Goal: Information Seeking & Learning: Learn about a topic

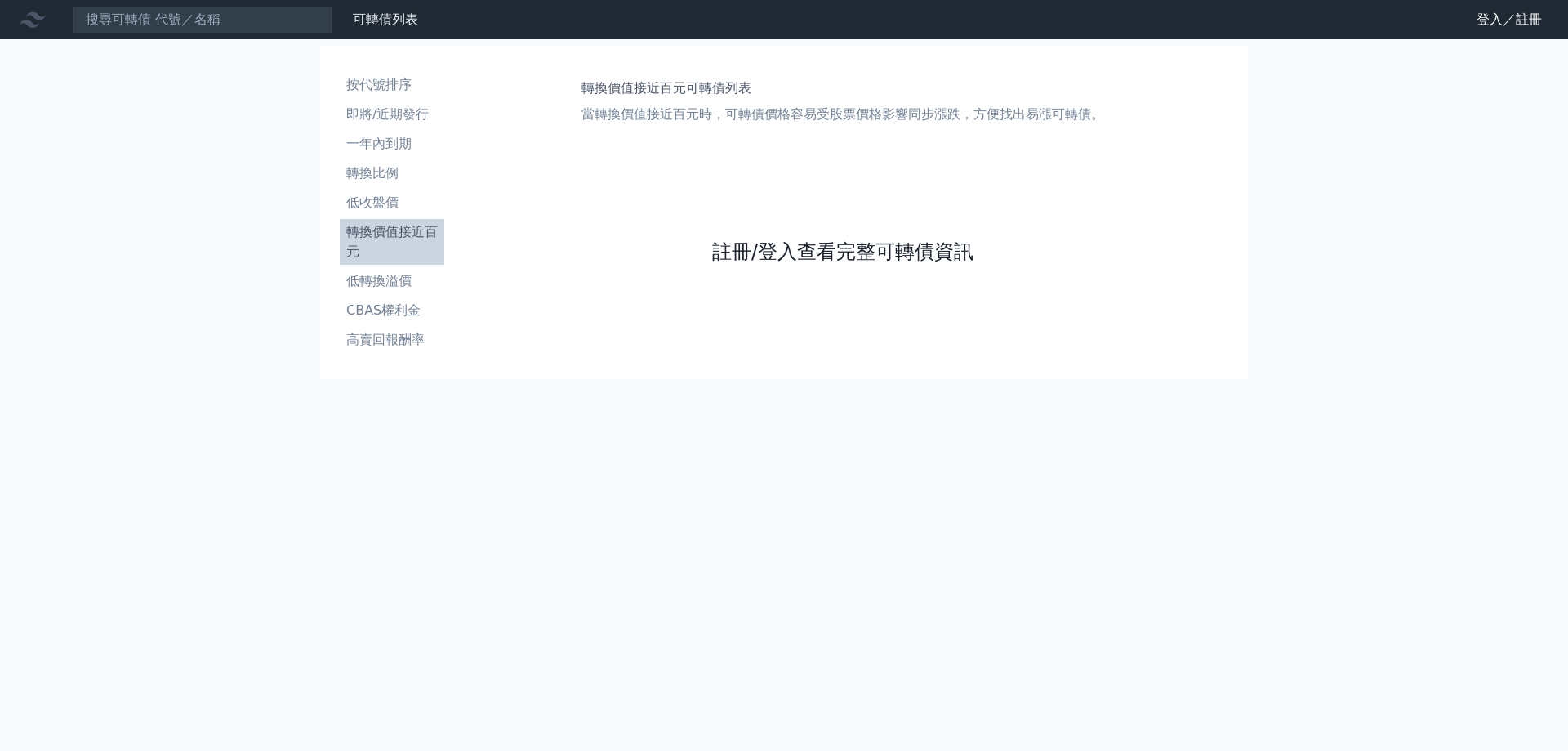
click at [810, 259] on link "註冊/登入查看完整可轉債資訊" at bounding box center [842, 251] width 261 height 26
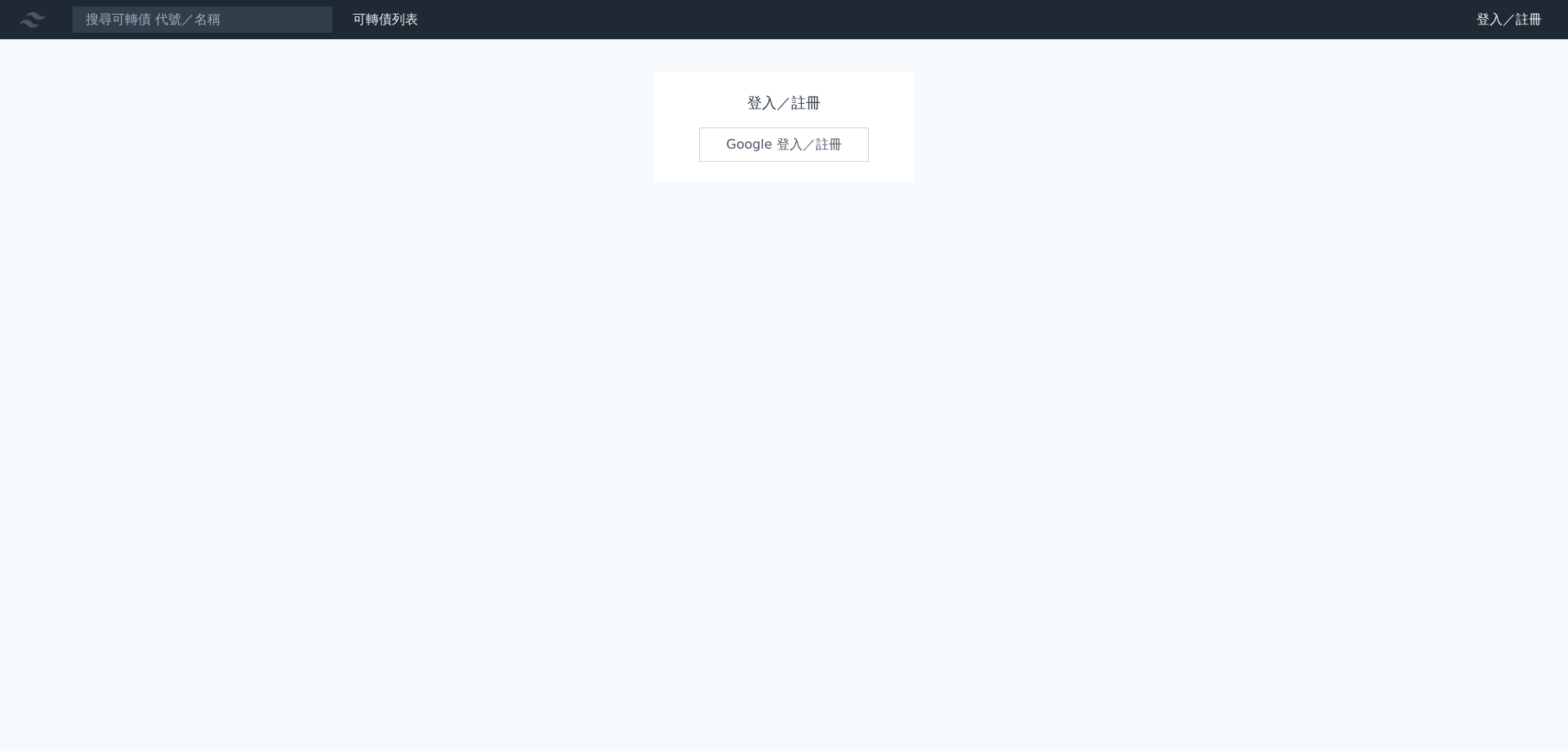
click at [762, 131] on link "Google 登入／註冊" at bounding box center [784, 144] width 170 height 34
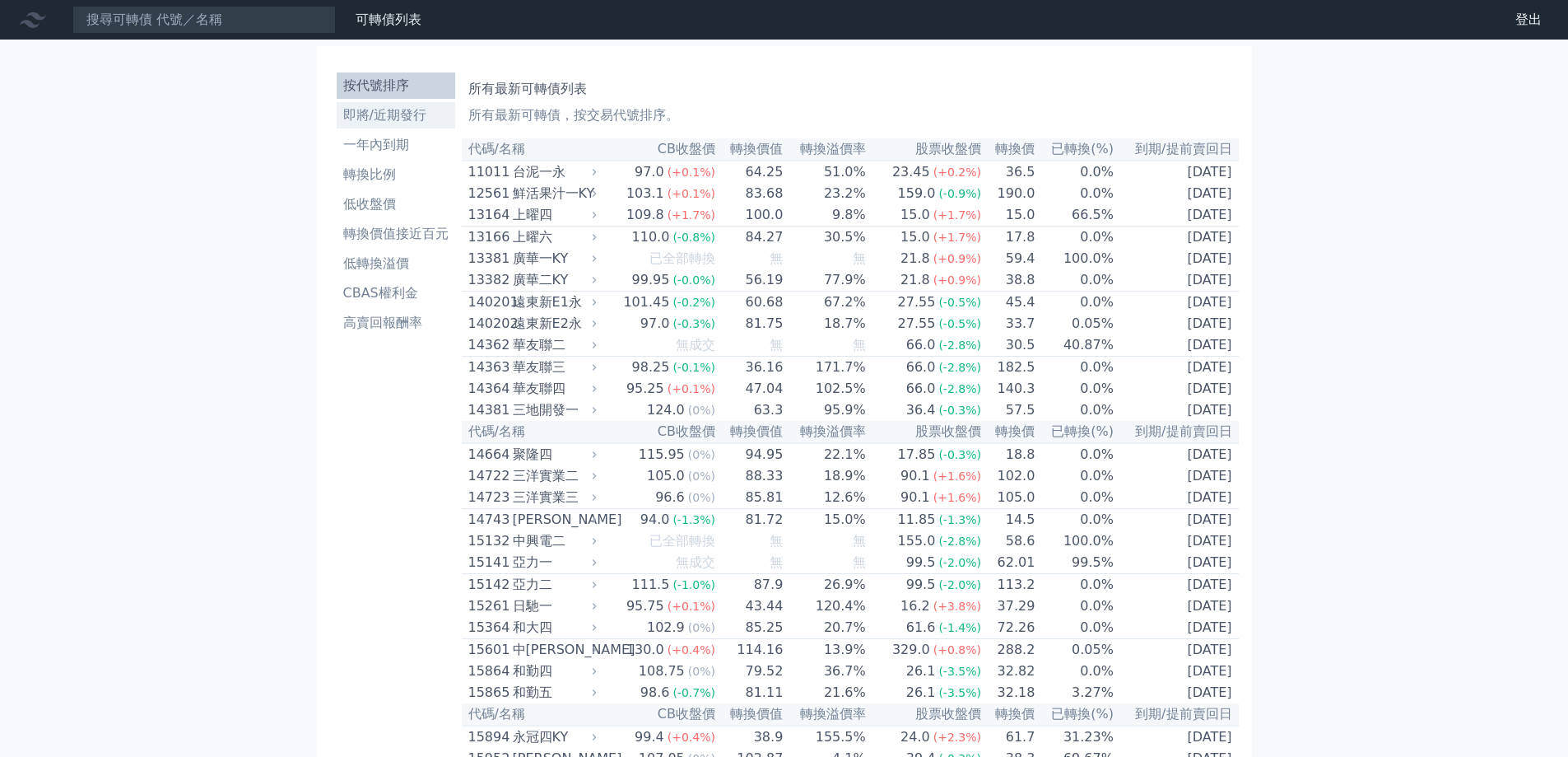
click at [373, 122] on li "即將/近期發行" at bounding box center [395, 115] width 119 height 19
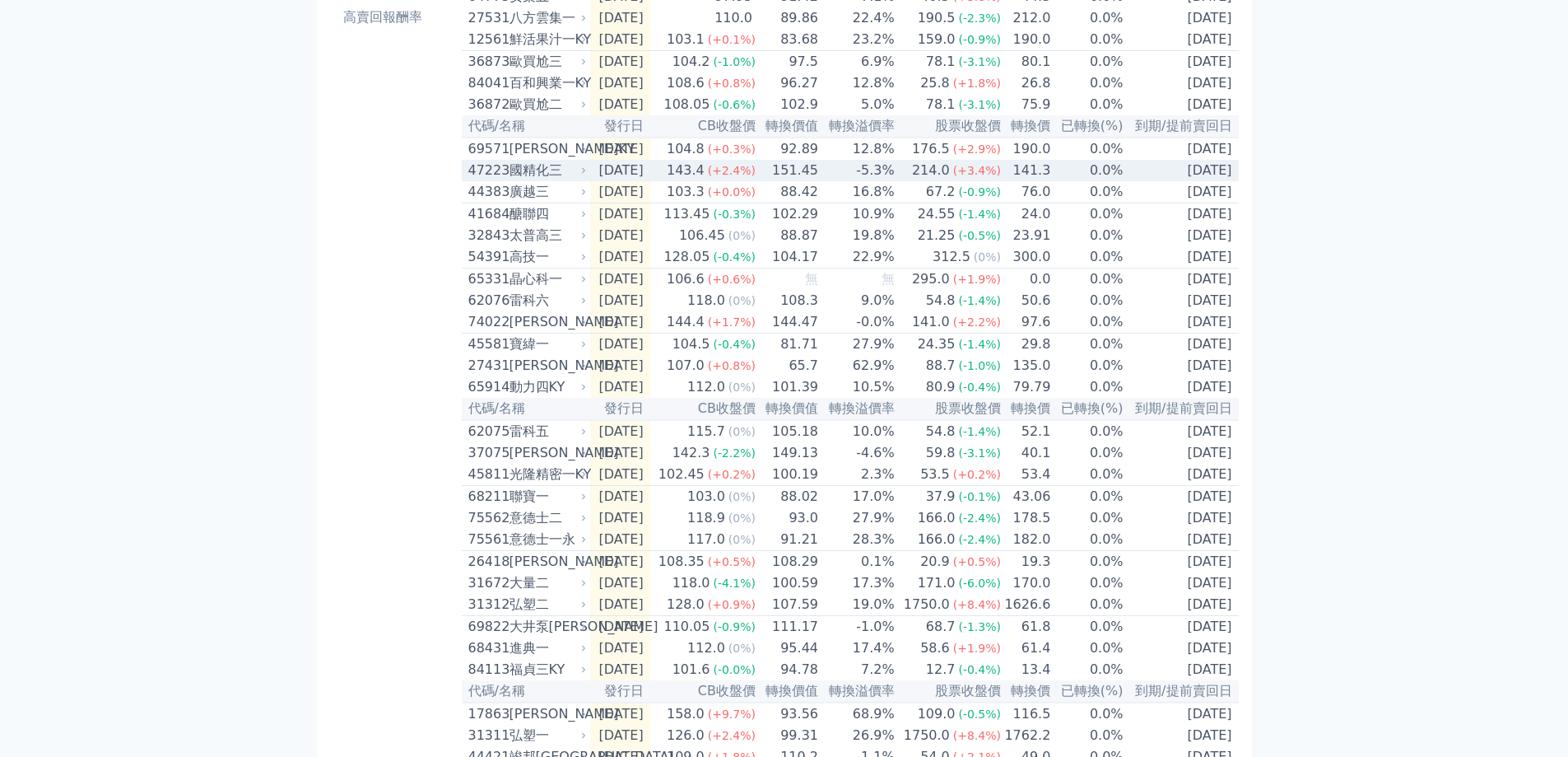
scroll to position [483, 0]
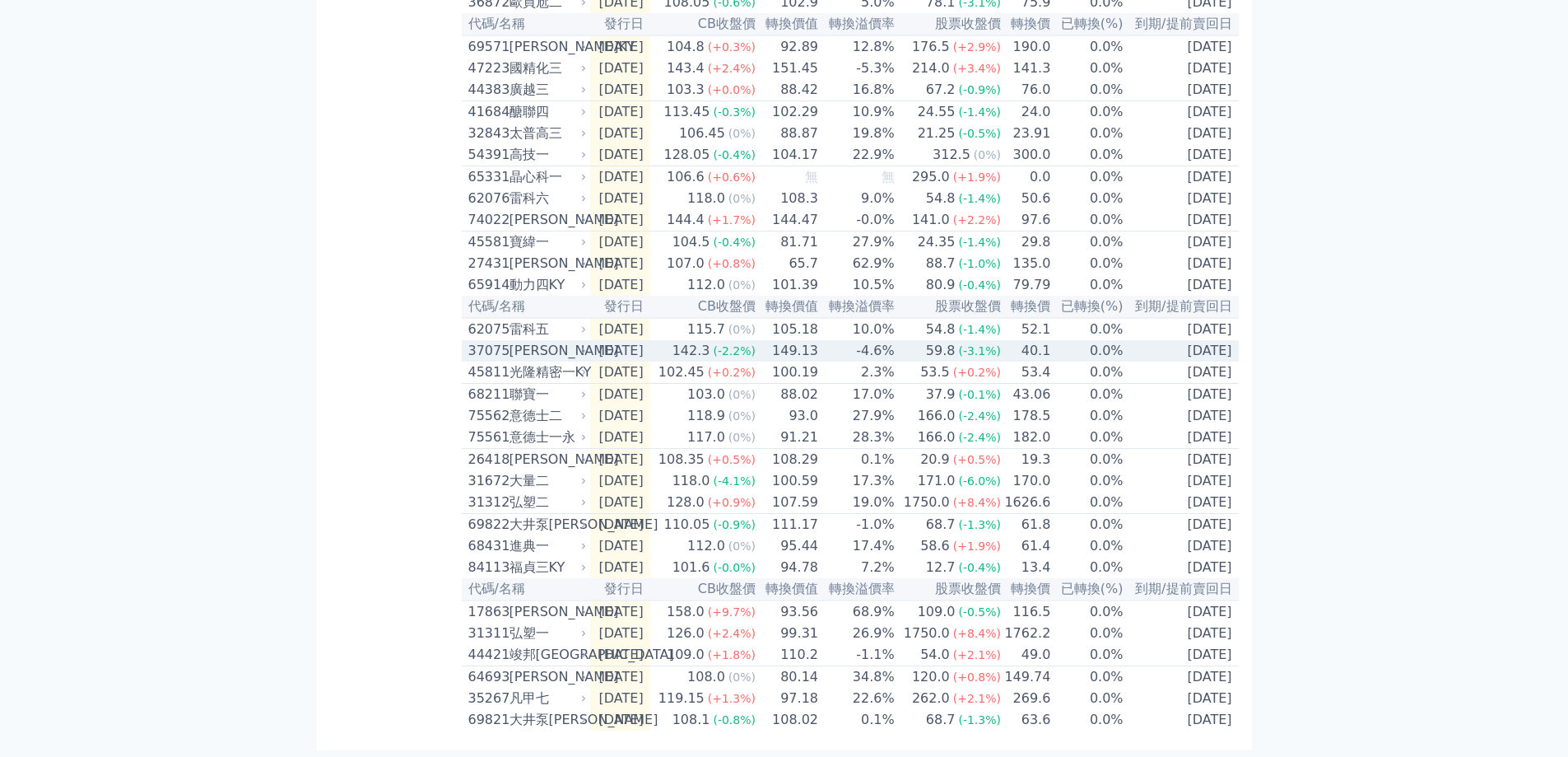
click at [535, 340] on div "漢磊五" at bounding box center [546, 350] width 74 height 19
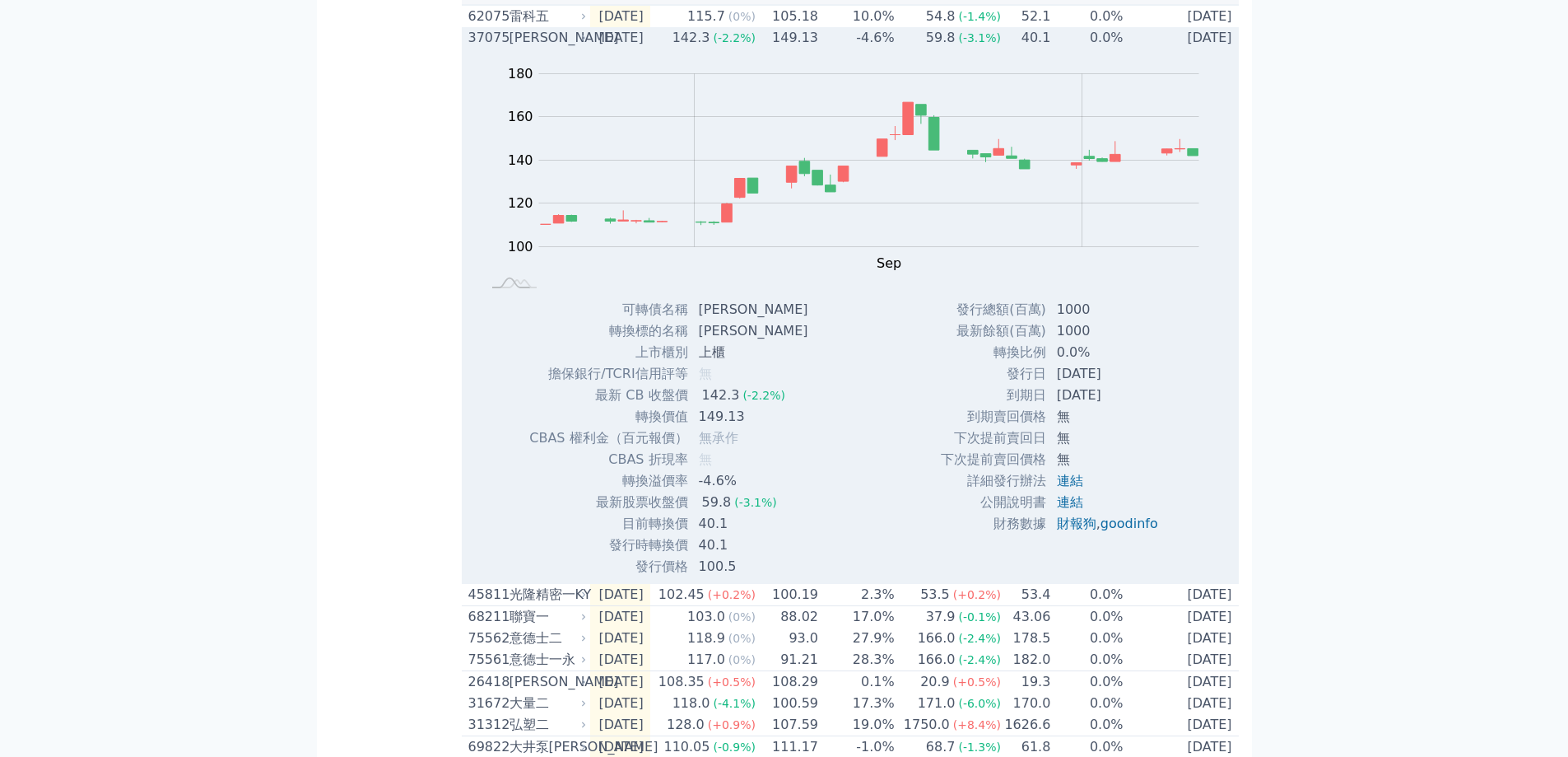
scroll to position [730, 0]
